Goal: Information Seeking & Learning: Find specific fact

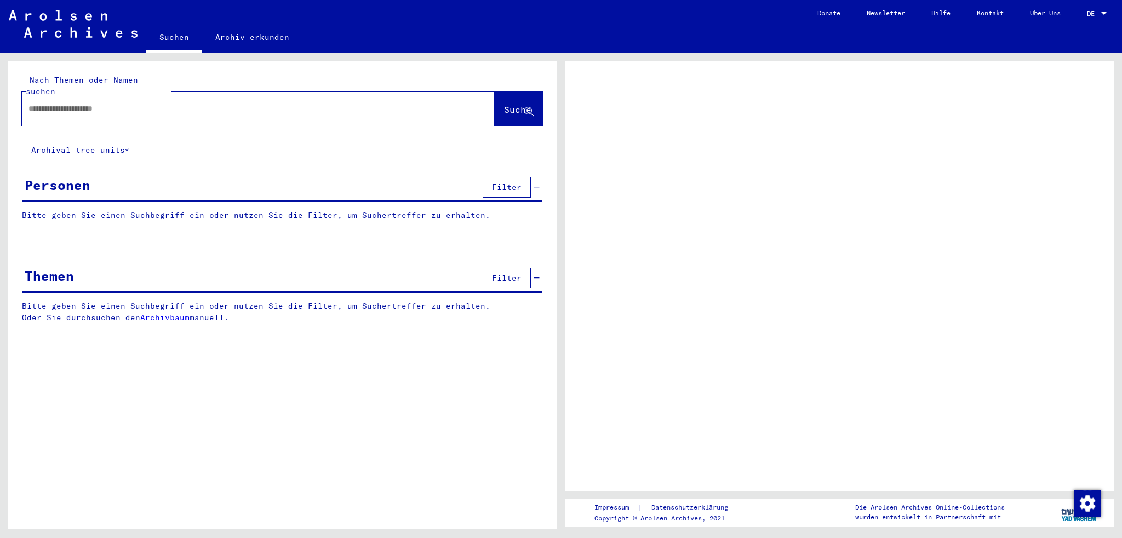
click at [1095, 13] on span "DE" at bounding box center [1093, 14] width 12 height 8
click at [1110, 10] on link "DE DE" at bounding box center [1098, 13] width 48 height 26
click at [1107, 10] on div at bounding box center [1104, 14] width 10 height 8
click at [1103, 10] on div at bounding box center [1104, 14] width 10 height 8
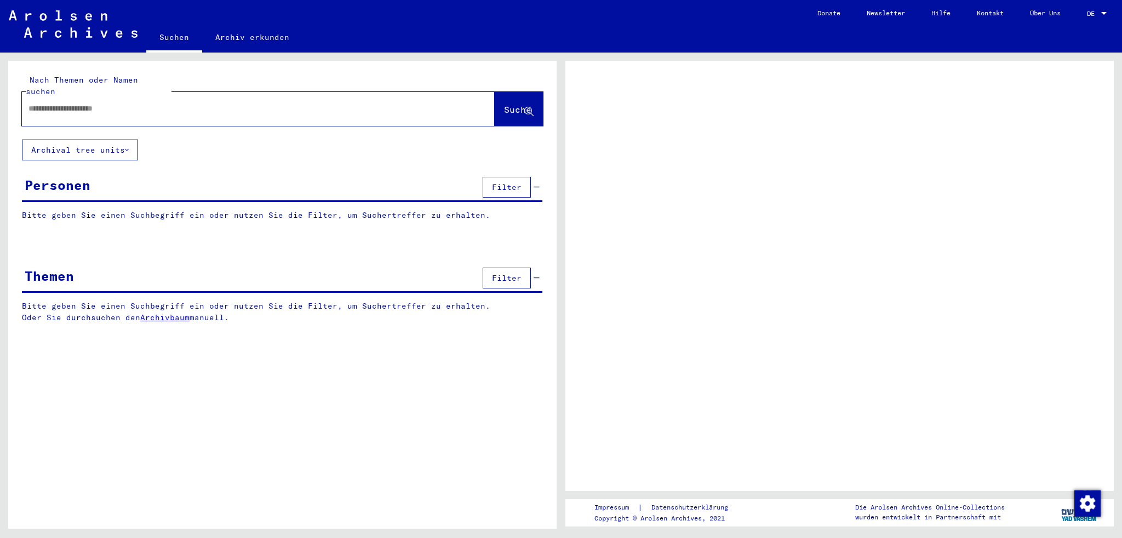
click at [1103, 10] on div at bounding box center [1104, 14] width 10 height 8
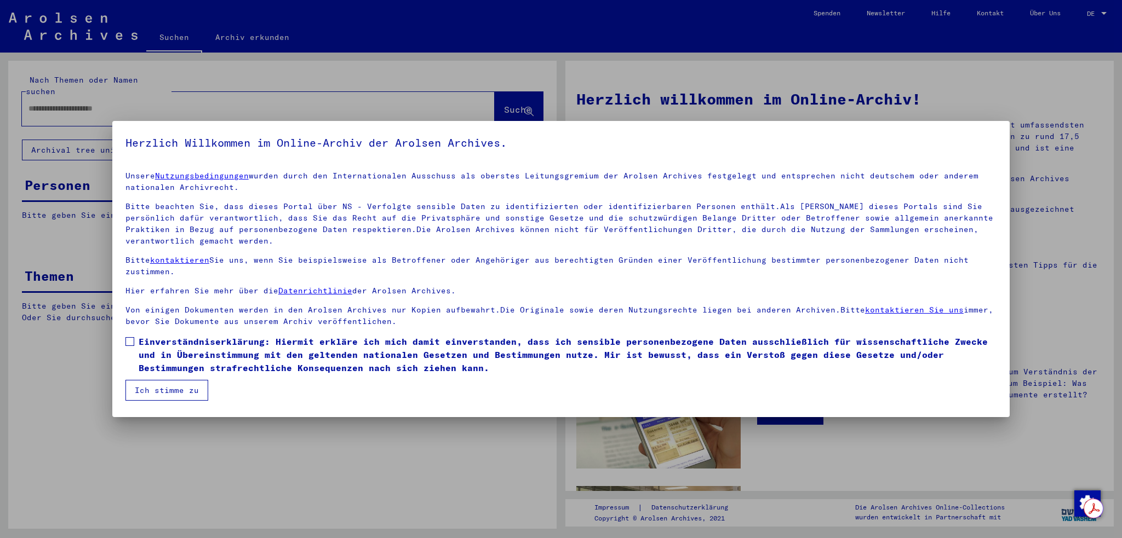
click at [164, 387] on button "Ich stimme zu" at bounding box center [166, 390] width 83 height 21
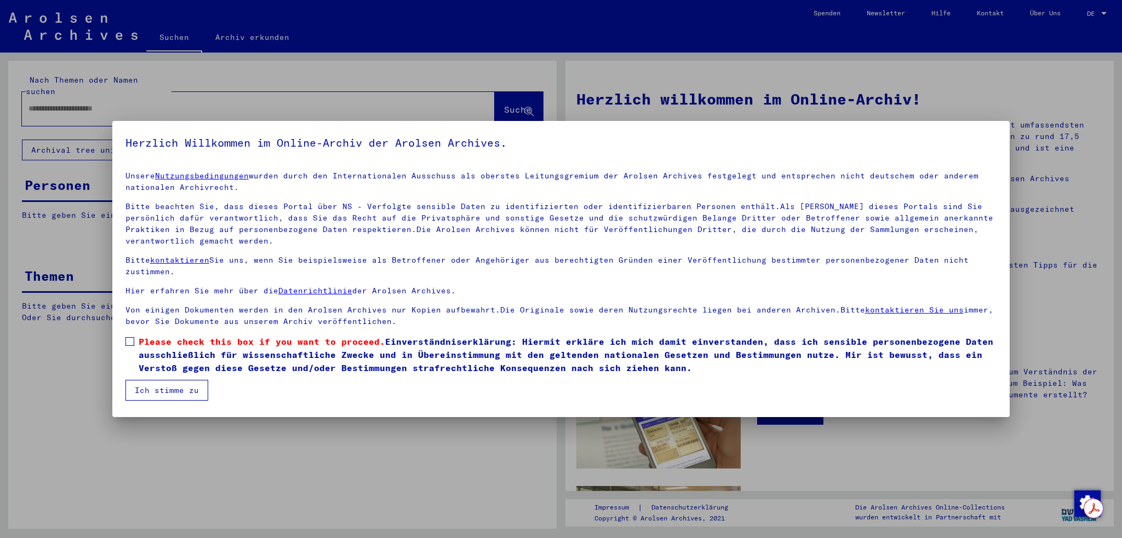
click at [125, 341] on span at bounding box center [129, 341] width 9 height 9
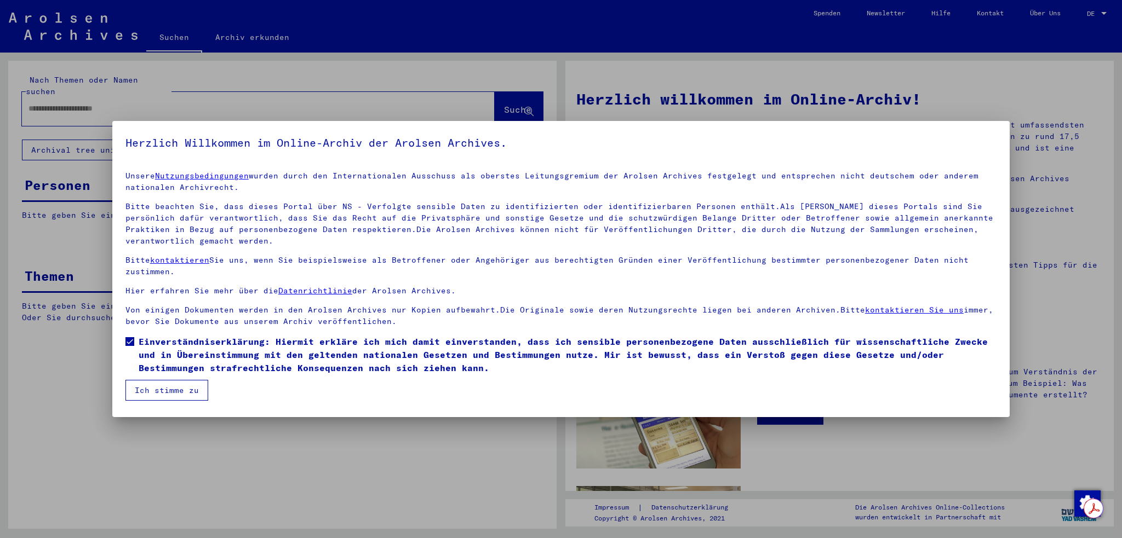
click at [151, 383] on button "Ich stimme zu" at bounding box center [166, 390] width 83 height 21
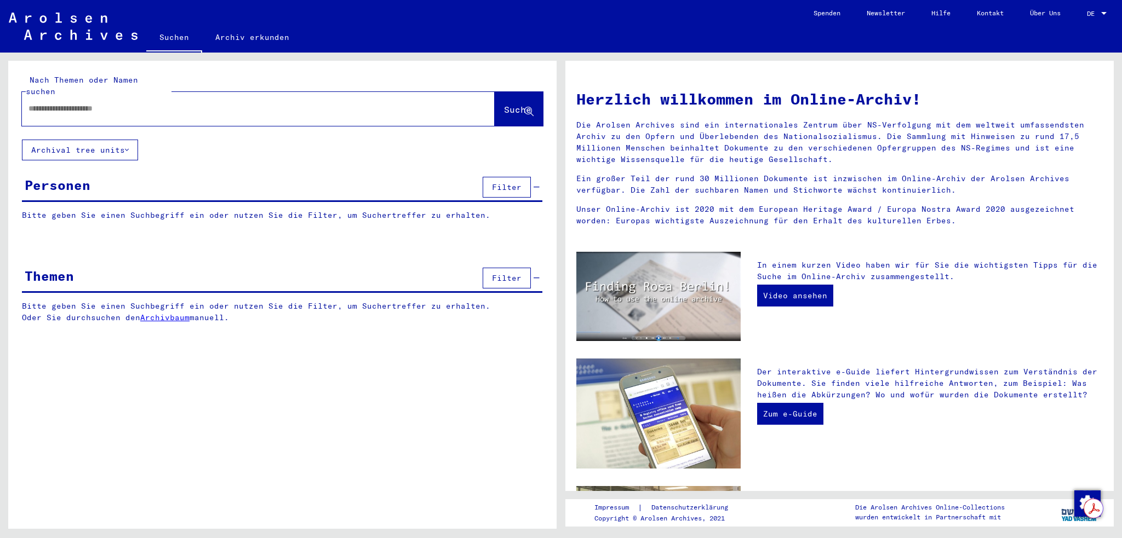
click at [1101, 8] on div "DE DE" at bounding box center [1098, 11] width 22 height 19
click at [1079, 21] on span "English" at bounding box center [1076, 19] width 27 height 8
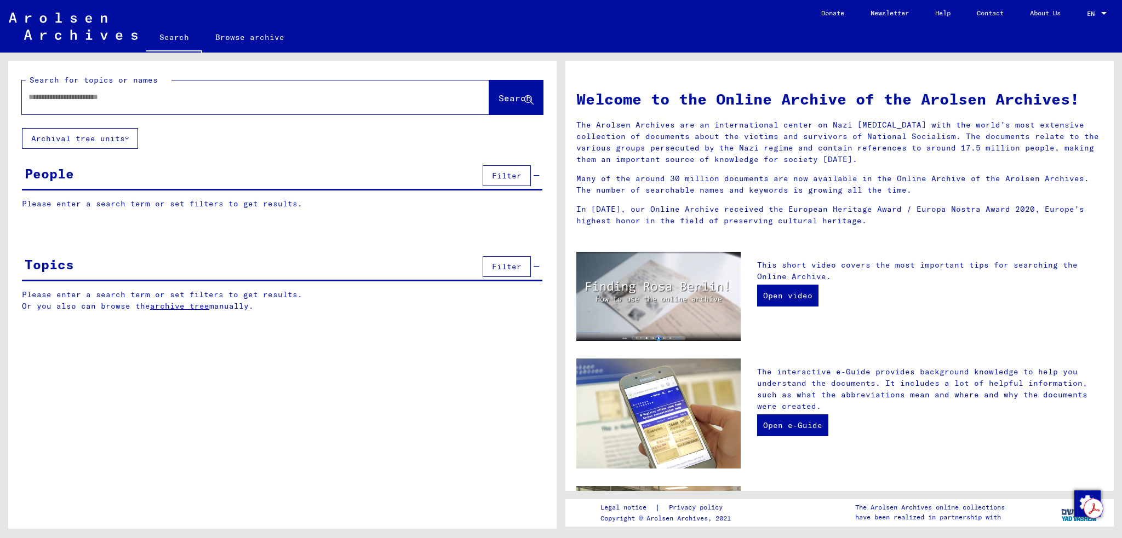
click at [306, 97] on input "text" at bounding box center [242, 97] width 428 height 12
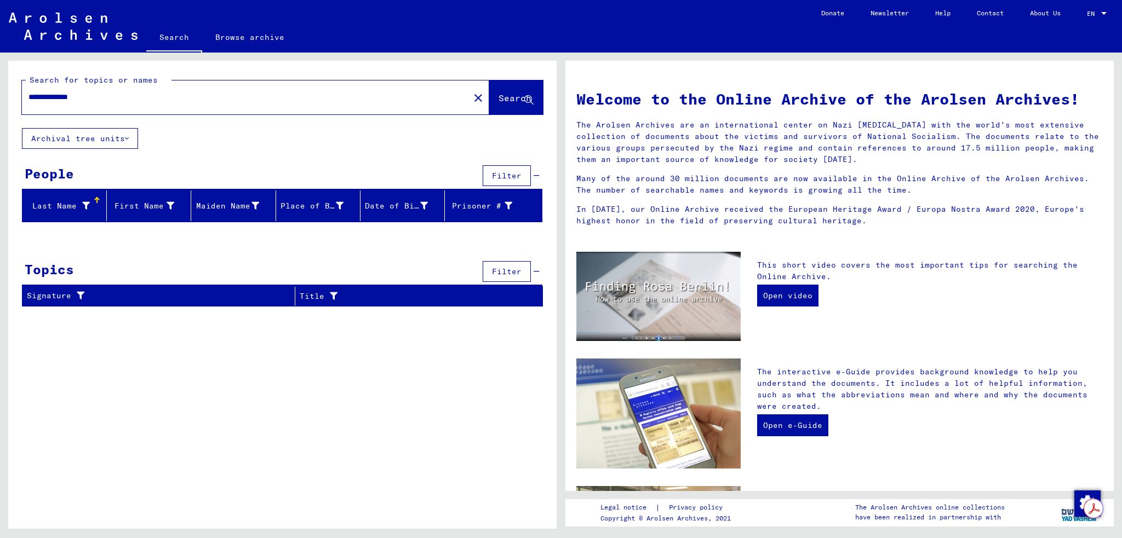
click at [516, 94] on span "Search" at bounding box center [514, 98] width 33 height 11
drag, startPoint x: 56, startPoint y: 98, endPoint x: 0, endPoint y: 88, distance: 57.3
click at [0, 88] on div "**********" at bounding box center [280, 291] width 561 height 477
type input "********"
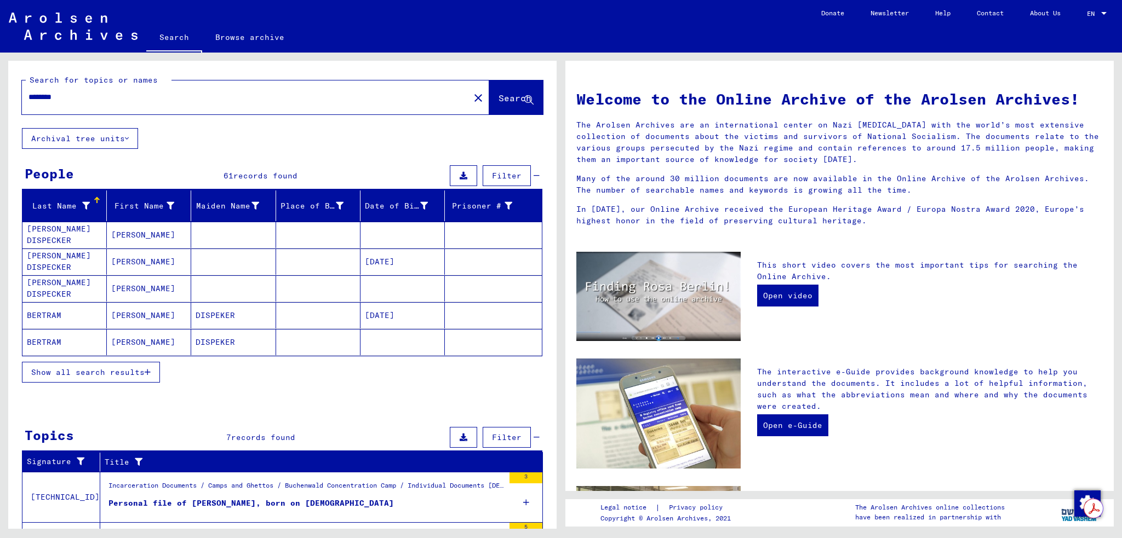
click at [102, 372] on span "Show all search results" at bounding box center [87, 373] width 113 height 10
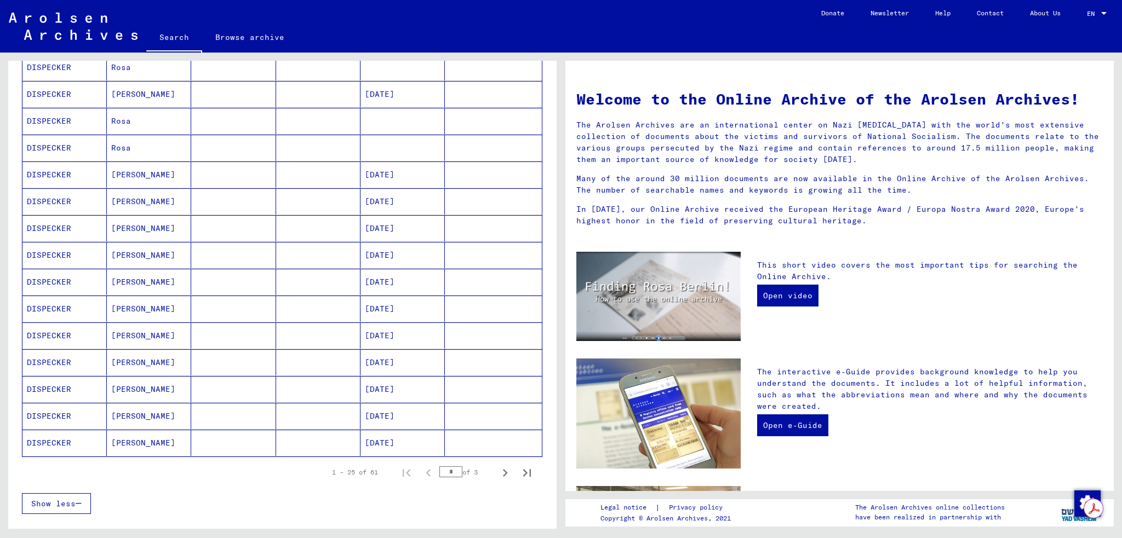
scroll to position [438, 0]
click at [503, 468] on icon "Next page" at bounding box center [505, 471] width 5 height 8
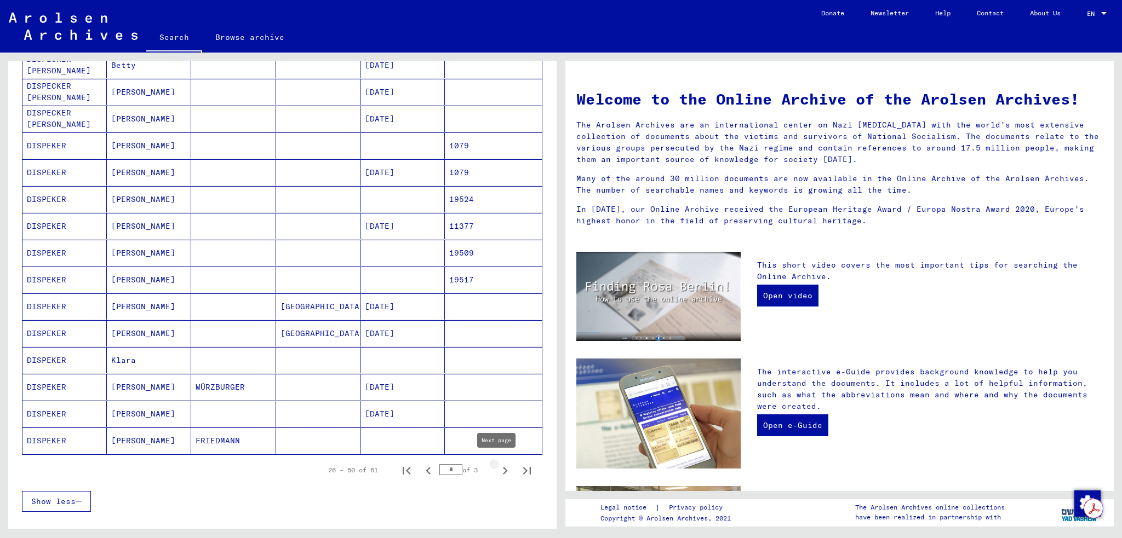
click at [497, 467] on icon "Next page" at bounding box center [504, 470] width 15 height 15
type input "*"
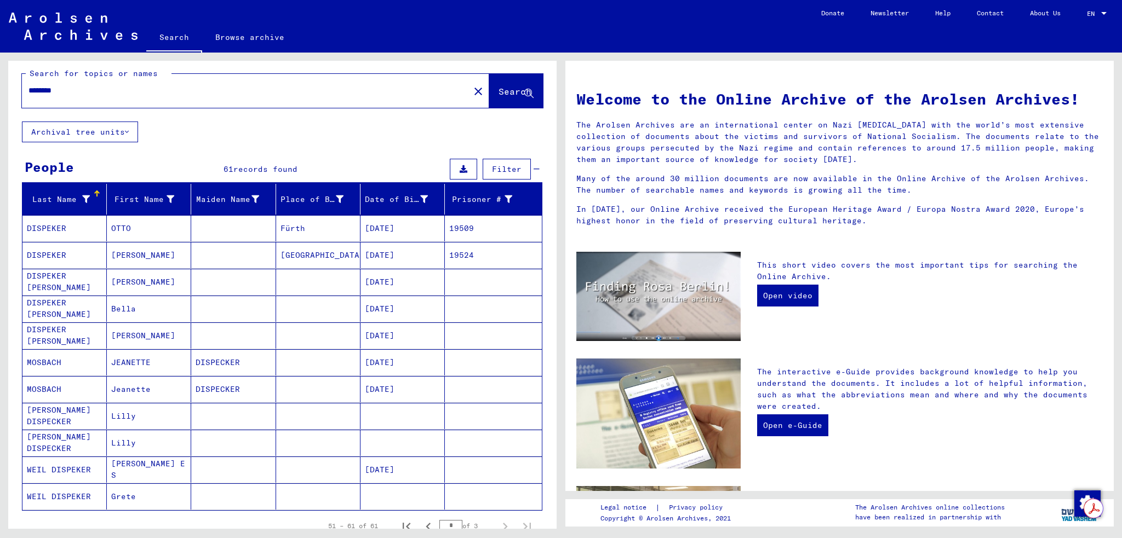
scroll to position [0, 0]
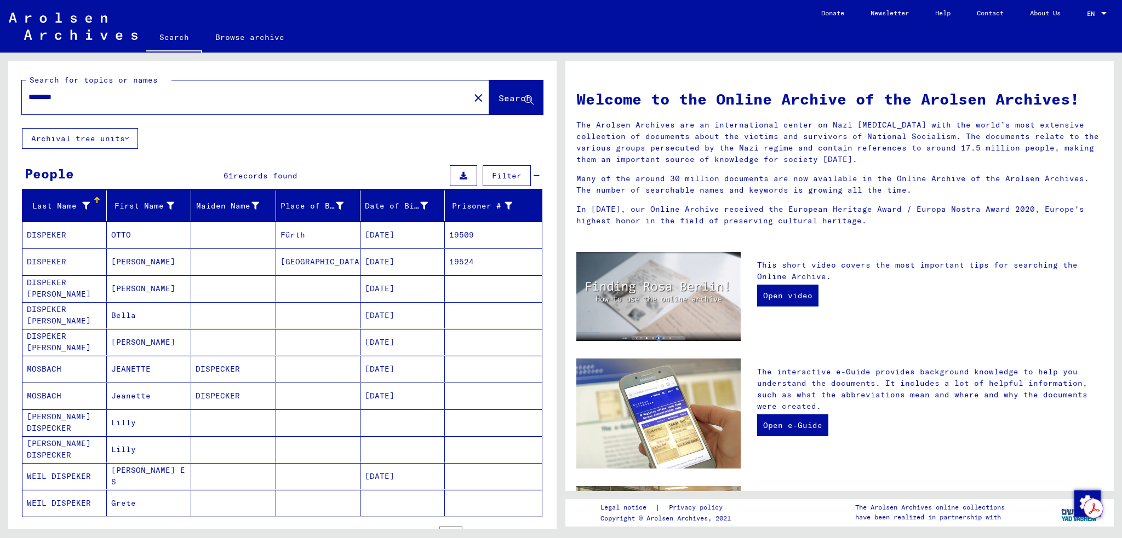
click at [85, 99] on input "********" at bounding box center [242, 97] width 428 height 12
drag, startPoint x: 70, startPoint y: 94, endPoint x: 0, endPoint y: 88, distance: 70.3
click at [0, 88] on div "Search for topics or names ******** close Search Archival tree units People 61 …" at bounding box center [280, 291] width 561 height 477
click at [524, 97] on icon at bounding box center [528, 100] width 9 height 9
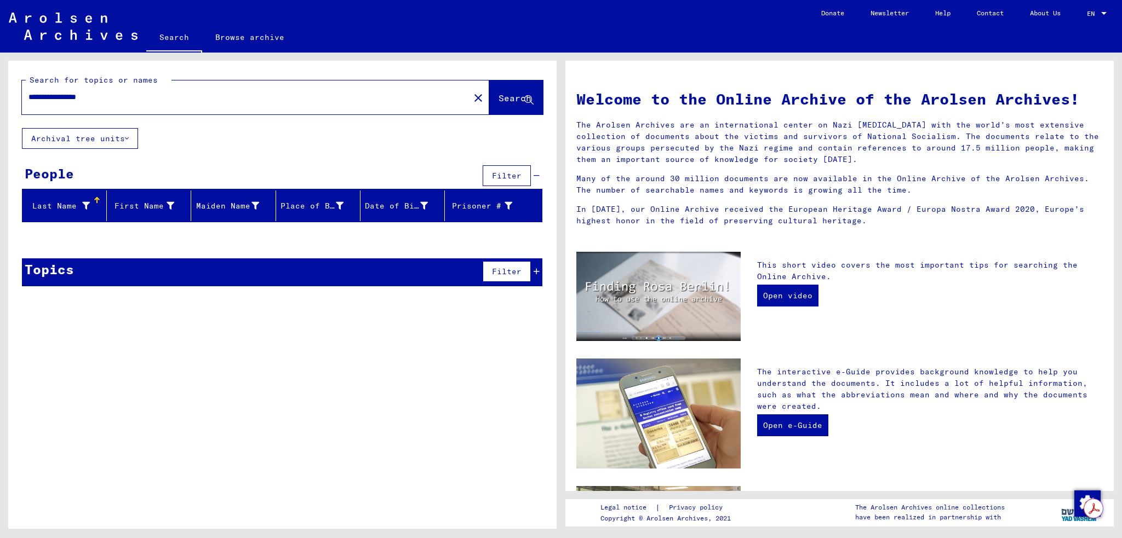
drag, startPoint x: 62, startPoint y: 96, endPoint x: 4, endPoint y: 93, distance: 58.2
click at [1, 94] on div "**********" at bounding box center [280, 291] width 561 height 477
type input "**********"
click at [532, 102] on icon at bounding box center [528, 100] width 9 height 9
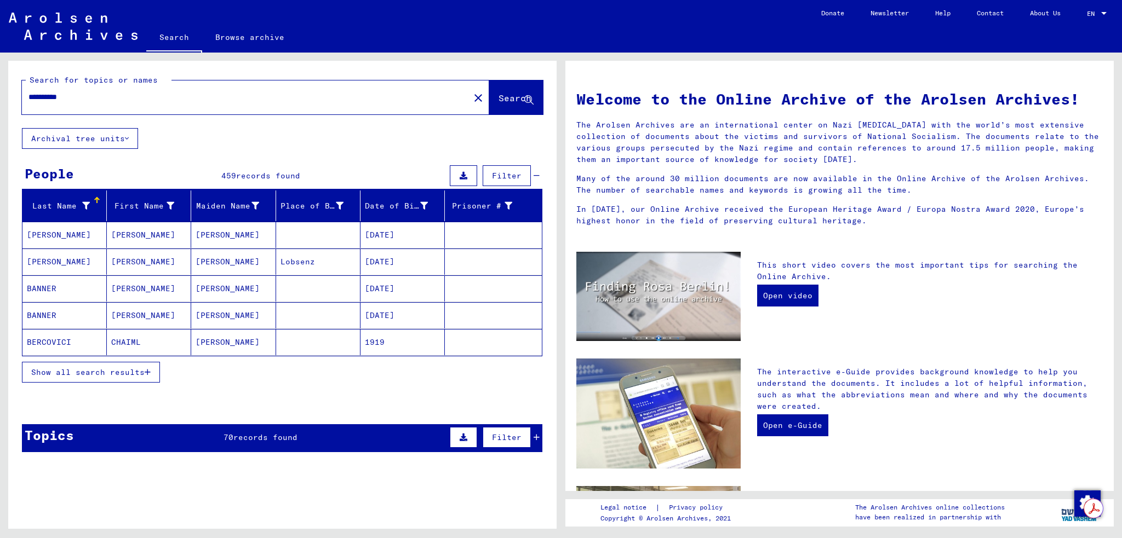
click at [141, 370] on span "Show all search results" at bounding box center [87, 373] width 113 height 10
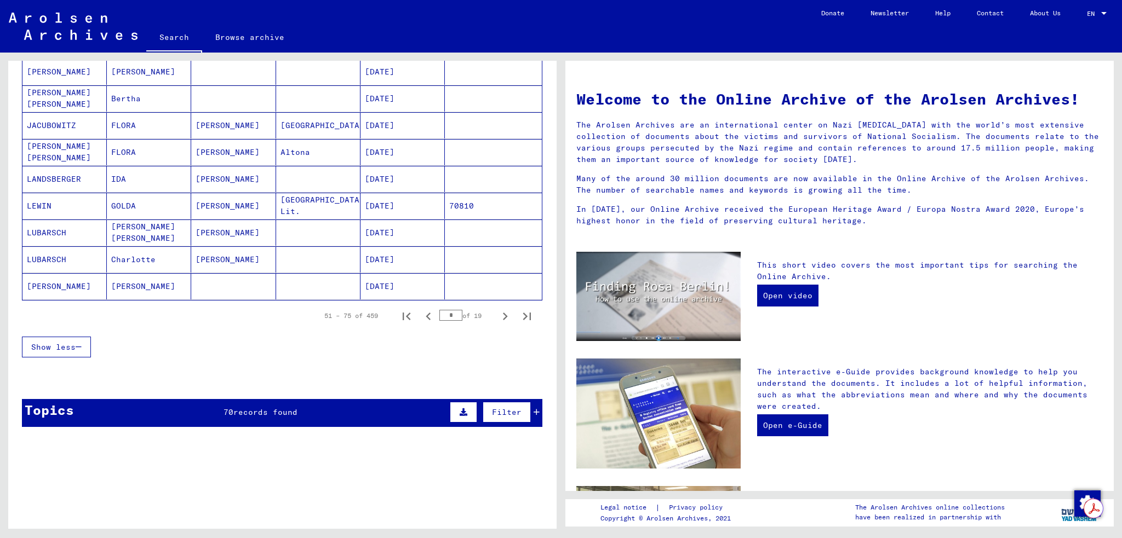
scroll to position [602, 0]
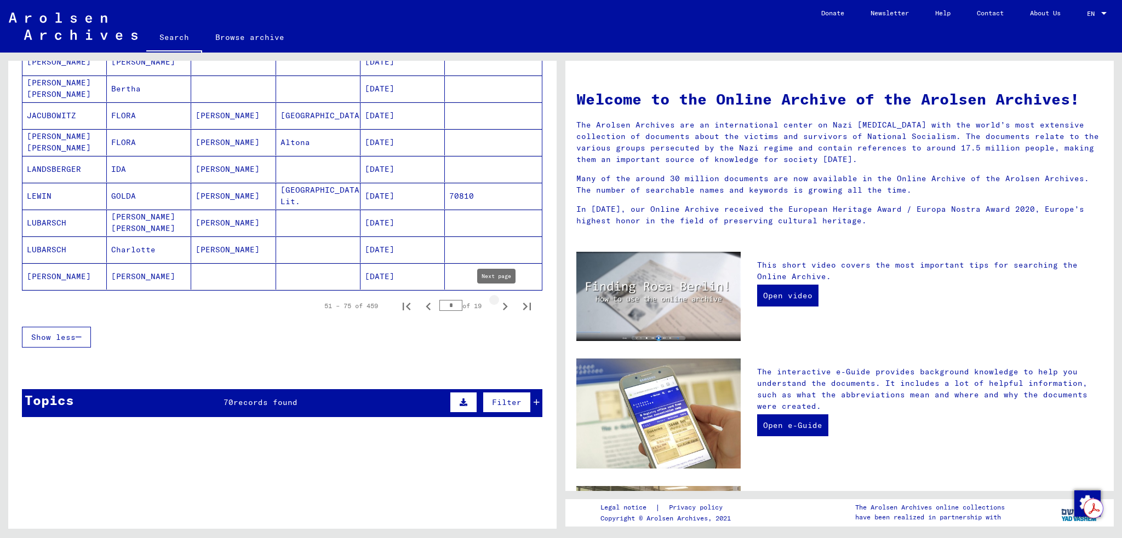
click at [497, 307] on icon "Next page" at bounding box center [504, 306] width 15 height 15
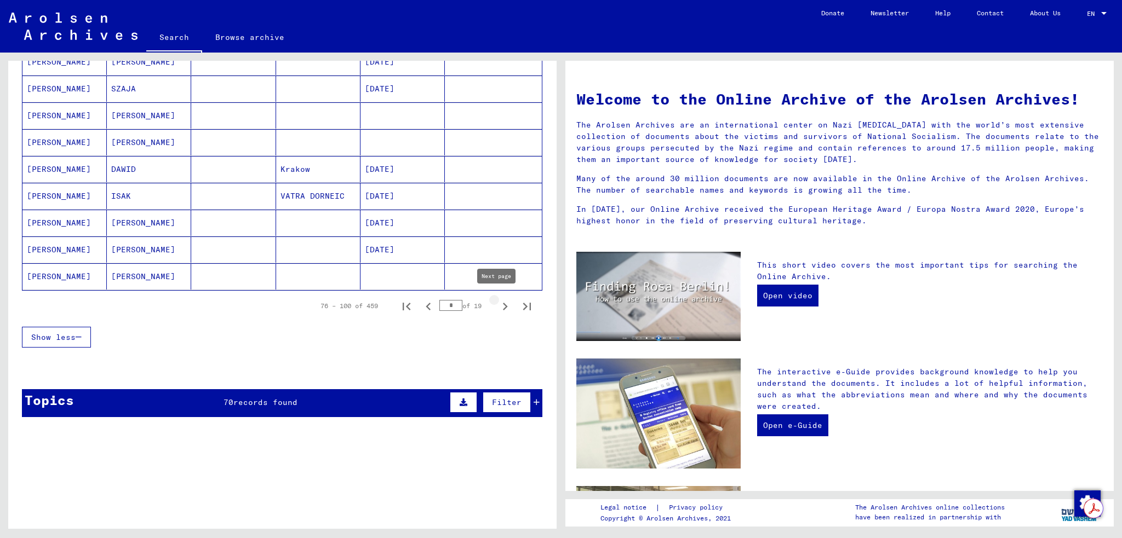
click at [497, 302] on icon "Next page" at bounding box center [504, 306] width 15 height 15
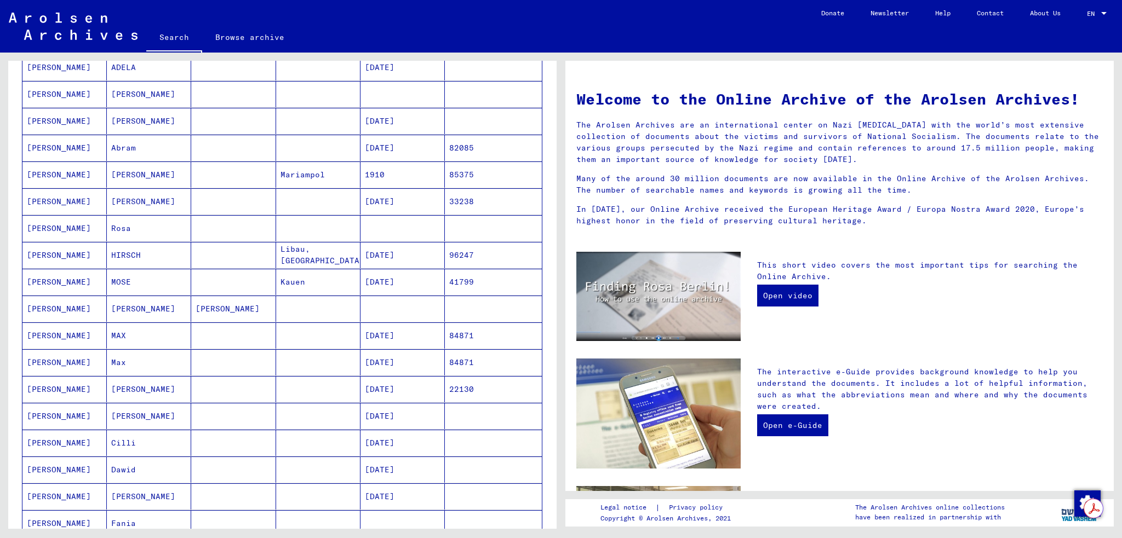
scroll to position [657, 0]
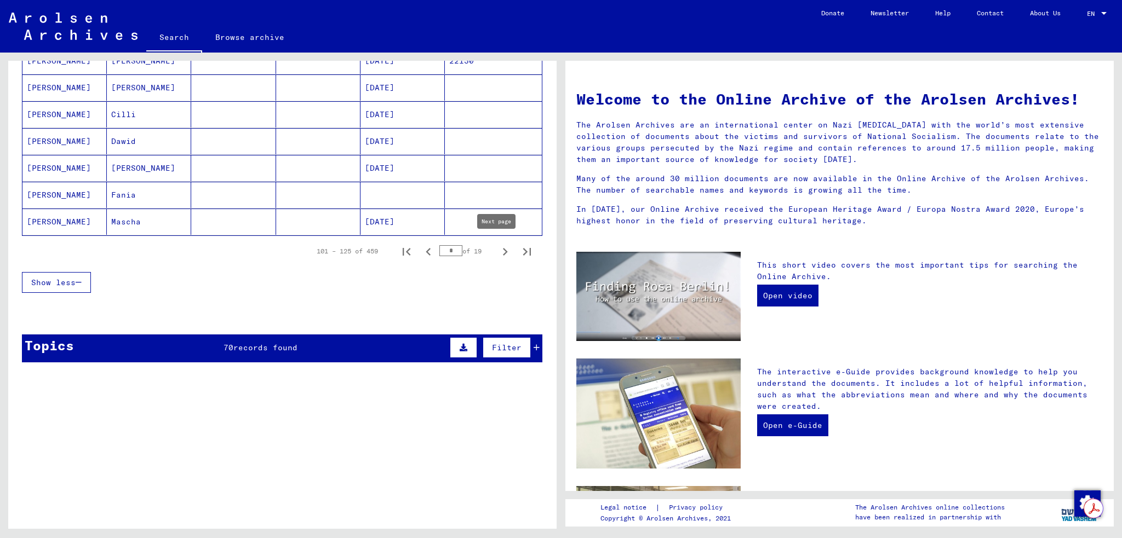
click at [497, 244] on icon "Next page" at bounding box center [504, 251] width 15 height 15
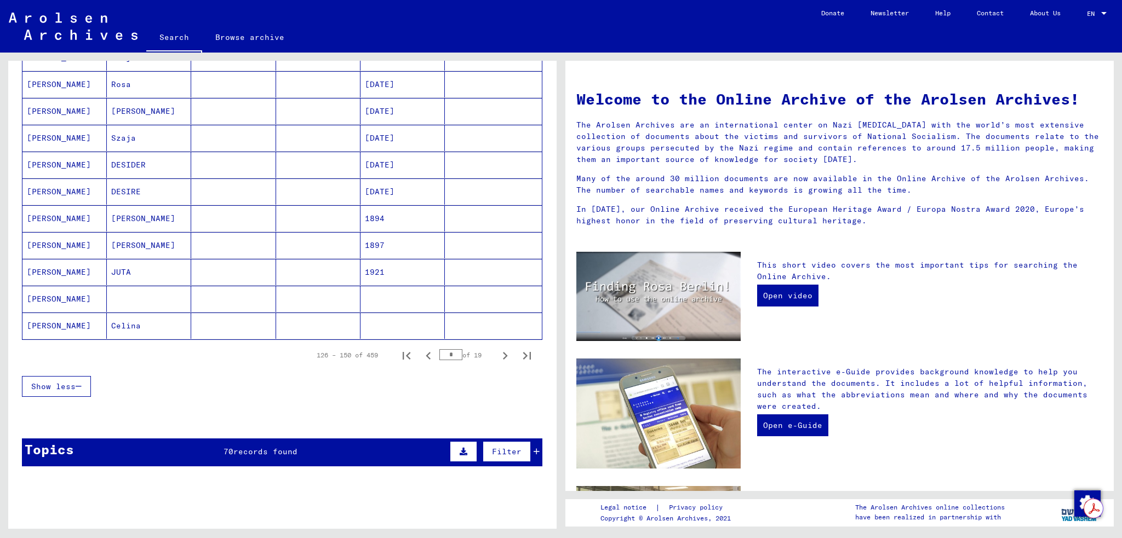
scroll to position [602, 0]
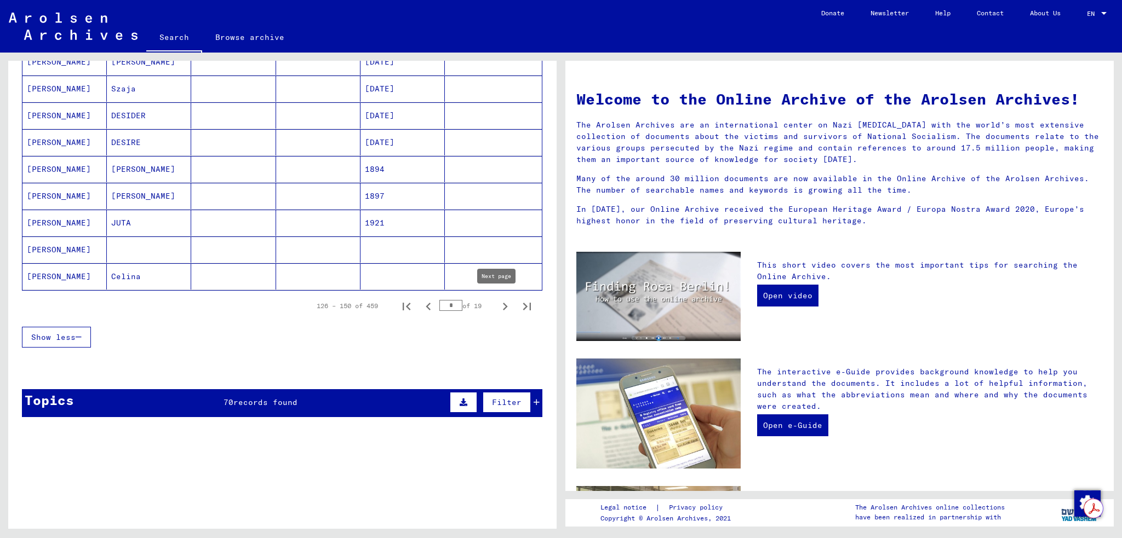
click at [497, 301] on icon "Next page" at bounding box center [504, 306] width 15 height 15
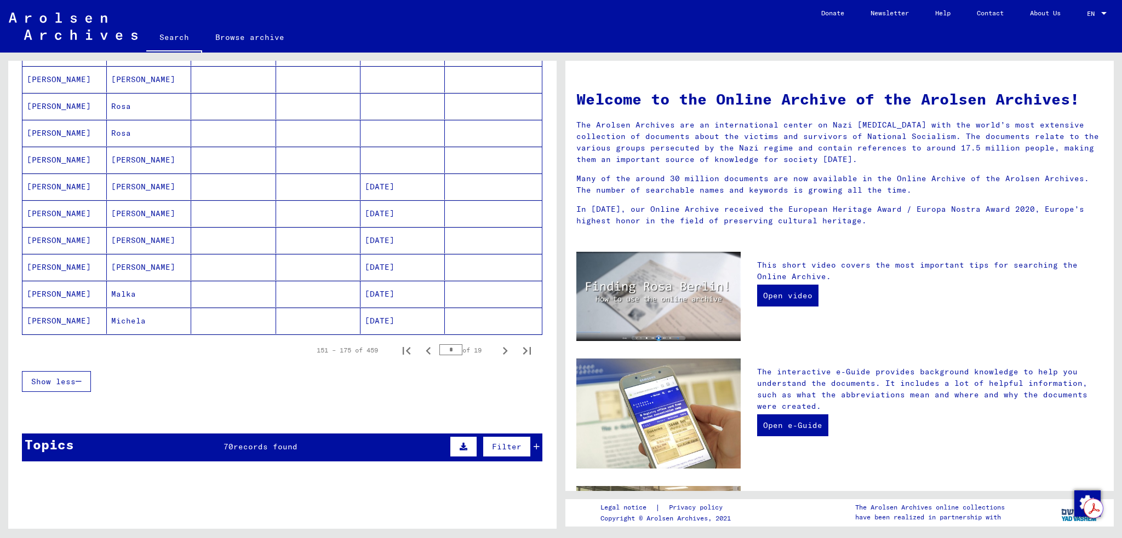
scroll to position [657, 0]
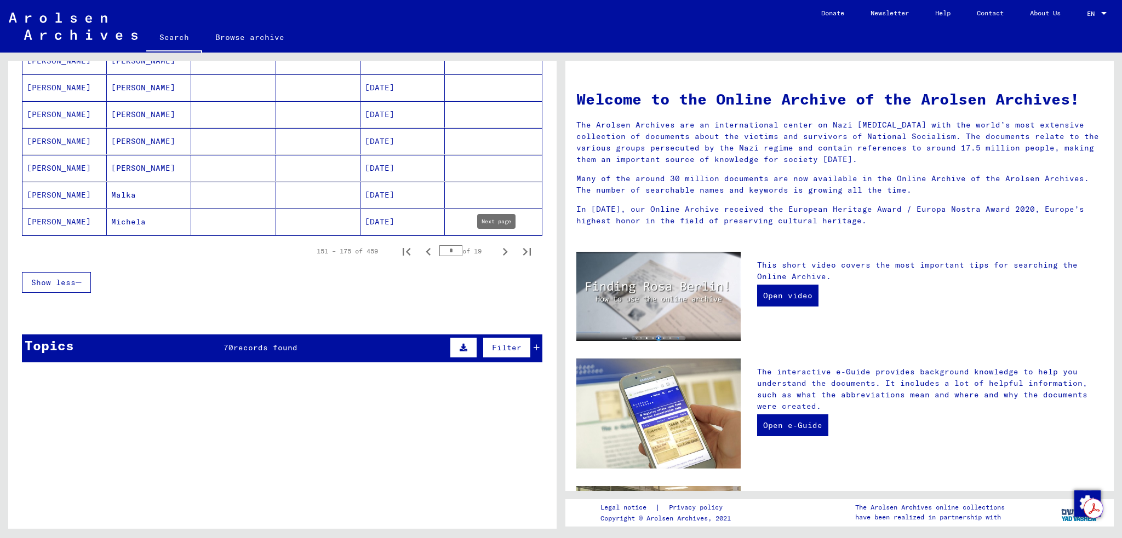
click at [497, 244] on icon "Next page" at bounding box center [504, 251] width 15 height 15
type input "*"
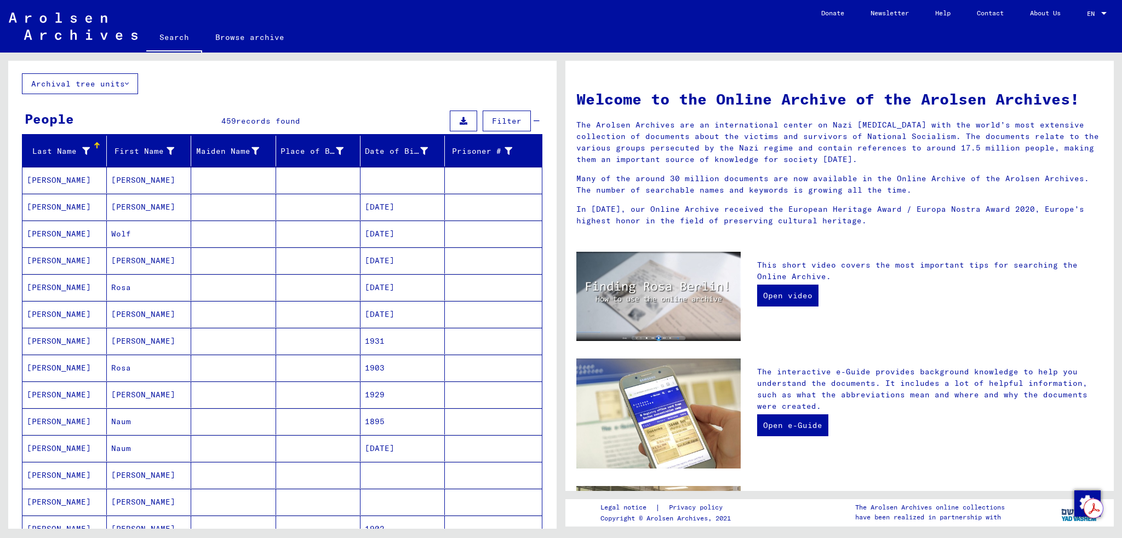
scroll to position [0, 0]
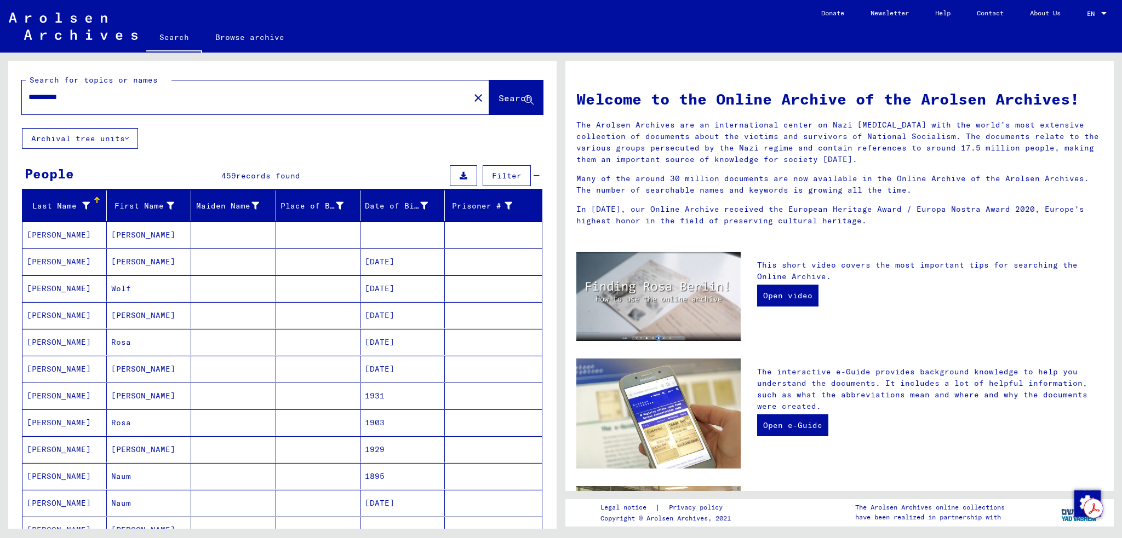
click at [268, 38] on link "Browse archive" at bounding box center [249, 37] width 95 height 26
